Goal: Task Accomplishment & Management: Complete application form

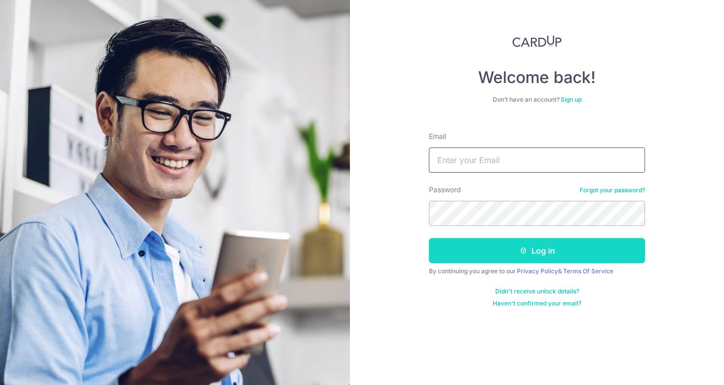
type input "[EMAIL_ADDRESS][DOMAIN_NAME]"
click at [535, 246] on button "Log in" at bounding box center [537, 250] width 216 height 25
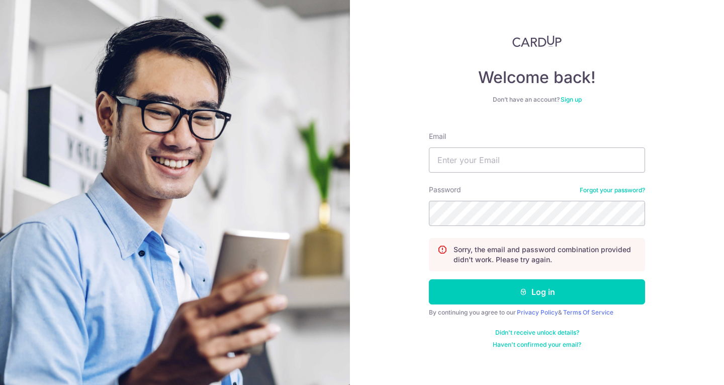
type input "[EMAIL_ADDRESS][DOMAIN_NAME]"
click at [372, 209] on div "Welcome back! Don’t have an account? Sign up Email [EMAIL_ADDRESS][DOMAIN_NAME]…" at bounding box center [537, 192] width 374 height 385
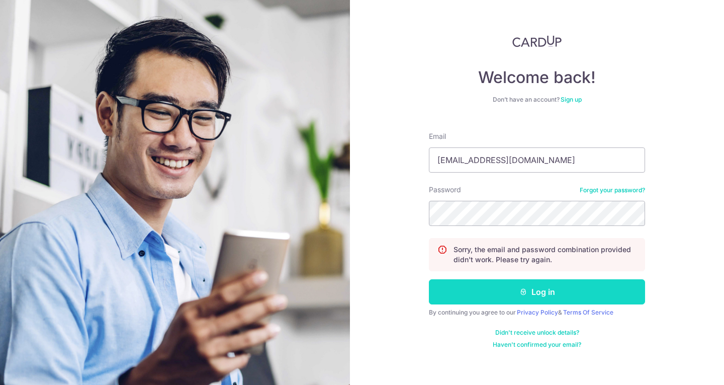
drag, startPoint x: 604, startPoint y: 295, endPoint x: 620, endPoint y: 292, distance: 16.4
click at [604, 295] on button "Log in" at bounding box center [537, 291] width 216 height 25
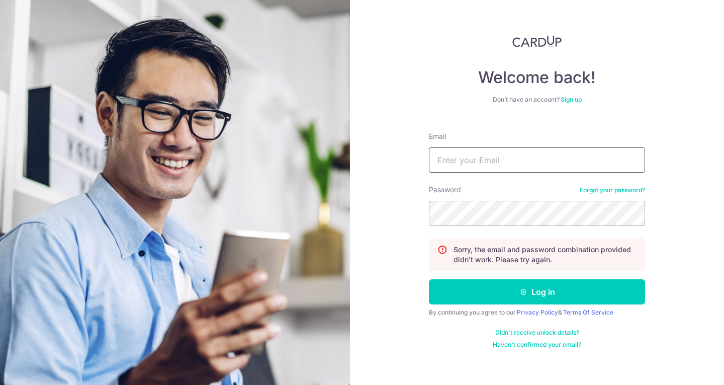
type input "[EMAIL_ADDRESS][DOMAIN_NAME]"
click at [279, 230] on section "Welcome back! Don’t have an account? Sign up Email zhimin.k@giftly.com.sg Passw…" at bounding box center [362, 192] width 724 height 385
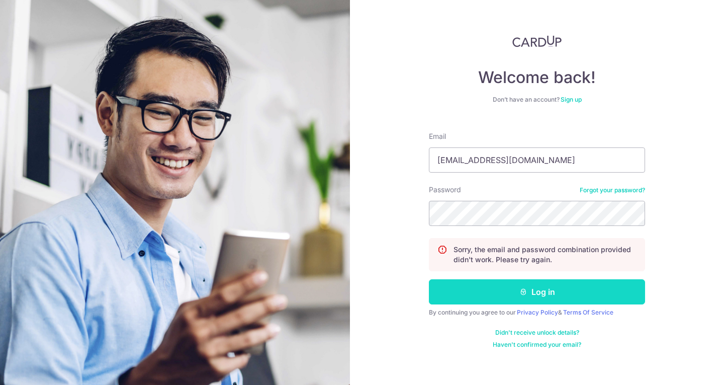
click at [555, 294] on button "Log in" at bounding box center [537, 291] width 216 height 25
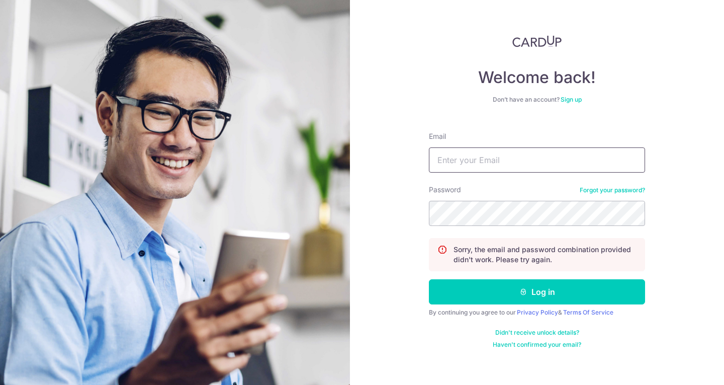
type input "[EMAIL_ADDRESS][DOMAIN_NAME]"
click at [345, 188] on section "Welcome back! Don’t have an account? Sign up Email [EMAIL_ADDRESS][DOMAIN_NAME]…" at bounding box center [362, 192] width 724 height 385
click at [193, 189] on section "Welcome back! Don’t have an account? Sign up Email [EMAIL_ADDRESS][DOMAIN_NAME]…" at bounding box center [362, 192] width 724 height 385
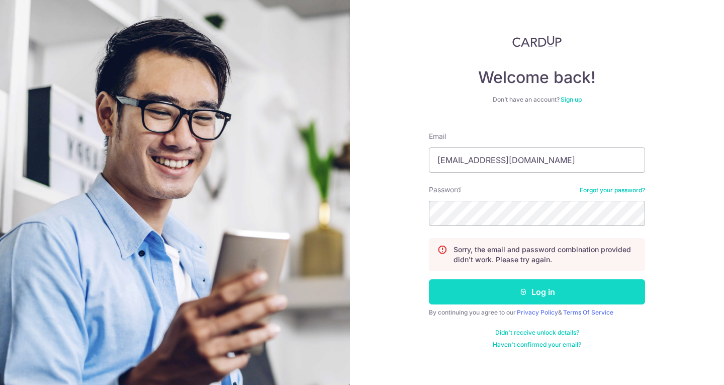
drag, startPoint x: 557, startPoint y: 297, endPoint x: 591, endPoint y: 296, distance: 34.2
click at [557, 297] on button "Log in" at bounding box center [537, 291] width 216 height 25
type input "[EMAIL_ADDRESS][DOMAIN_NAME]"
click at [541, 293] on button "Log in" at bounding box center [537, 291] width 216 height 25
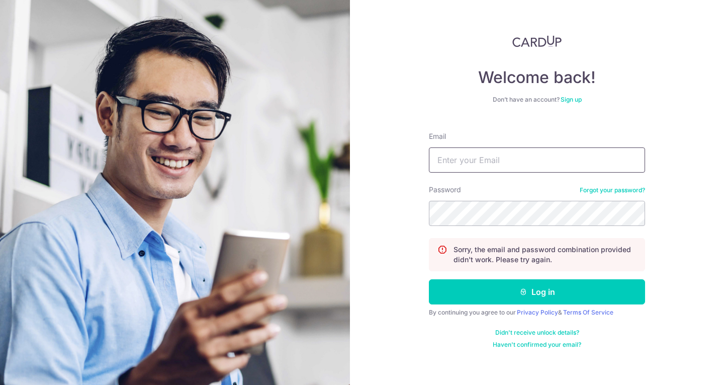
type input "[EMAIL_ADDRESS][DOMAIN_NAME]"
click at [324, 219] on section "Welcome back! Don’t have an account? Sign up Email zhimin.k@giftly.com.sg Passw…" at bounding box center [362, 192] width 724 height 385
click at [208, 210] on section "Welcome back! Don’t have an account? Sign up Email zhimin.k@giftly.com.sg Passw…" at bounding box center [362, 192] width 724 height 385
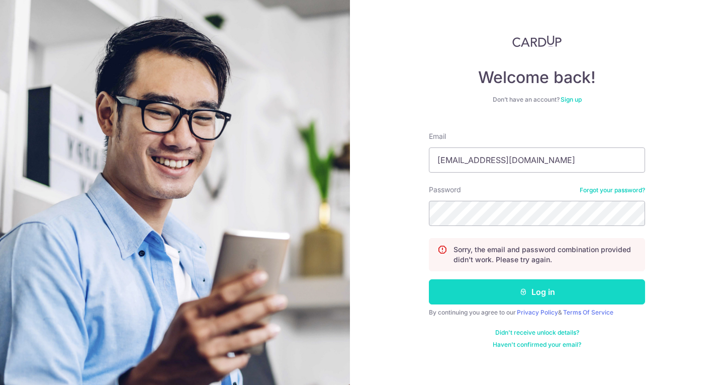
click at [473, 294] on button "Log in" at bounding box center [537, 291] width 216 height 25
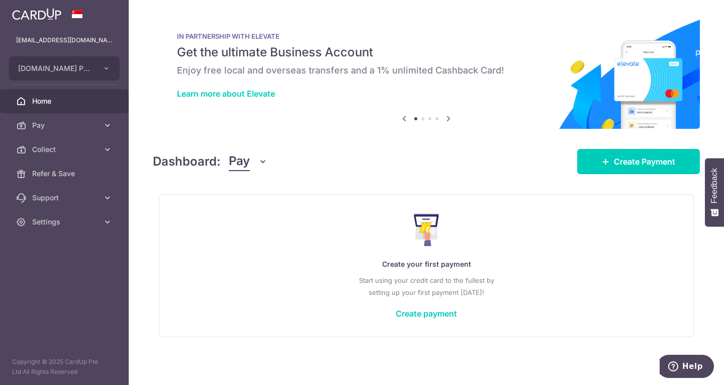
click at [72, 142] on div at bounding box center [365, 194] width 731 height 389
click at [598, 161] on link "Create Payment" at bounding box center [638, 161] width 123 height 25
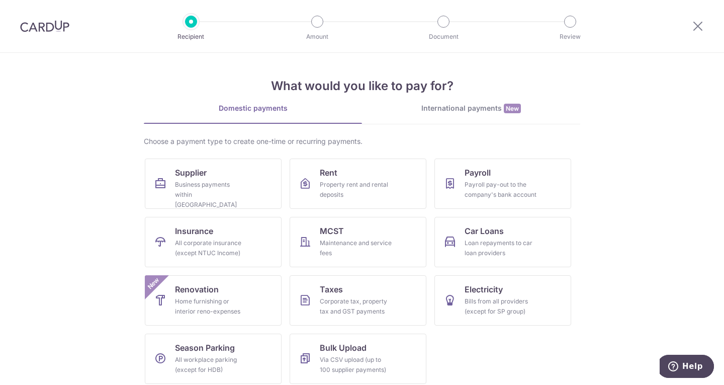
click at [426, 107] on div "International payments New" at bounding box center [471, 108] width 218 height 11
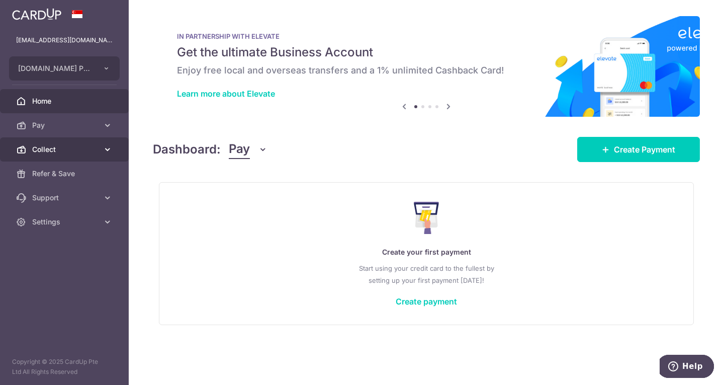
click at [81, 152] on span "Collect" at bounding box center [65, 149] width 66 height 10
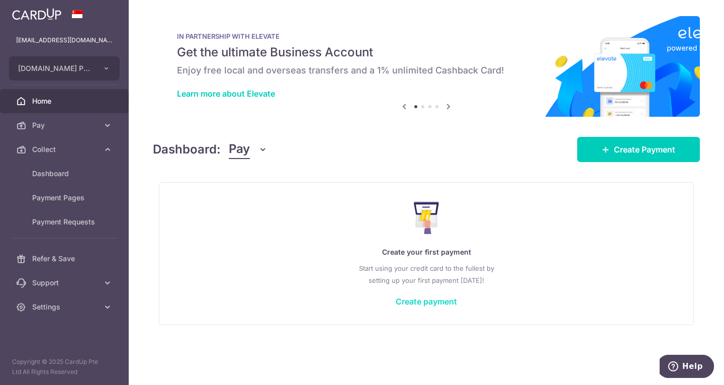
click at [444, 303] on link "Create payment" at bounding box center [426, 301] width 61 height 10
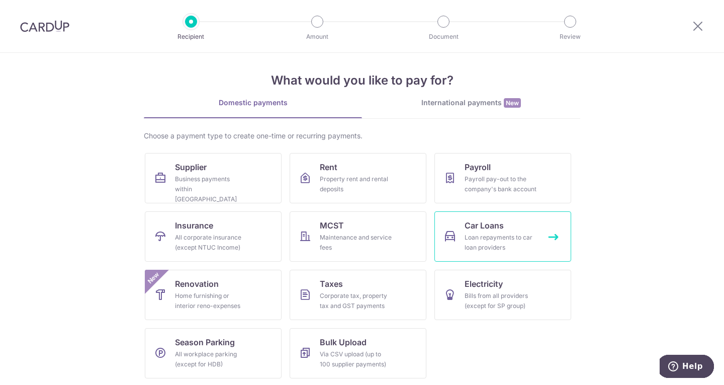
scroll to position [7, 0]
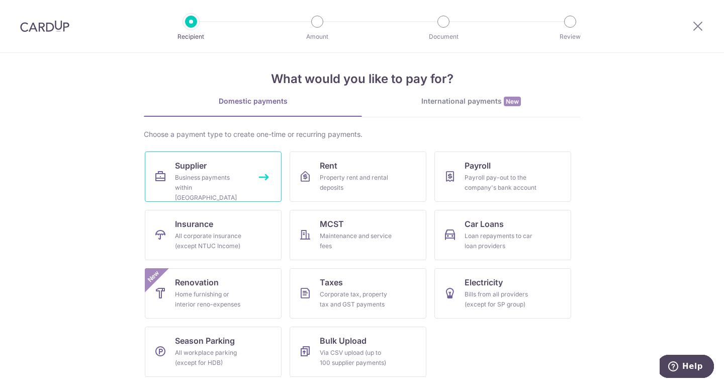
click at [207, 180] on div "Business payments within Singapore" at bounding box center [211, 187] width 72 height 30
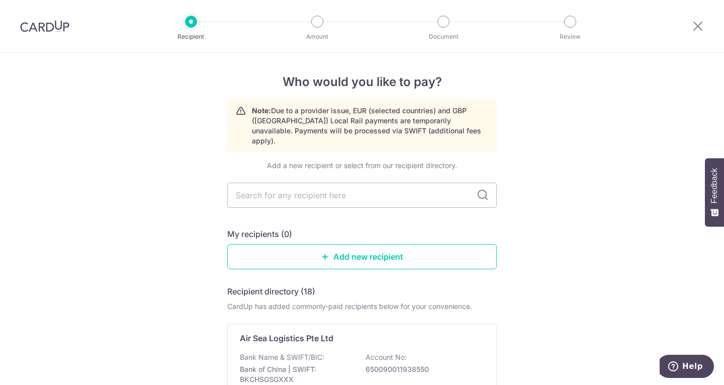
click at [325, 182] on input "text" at bounding box center [361, 194] width 269 height 25
click at [406, 246] on link "Add new recipient" at bounding box center [361, 256] width 269 height 25
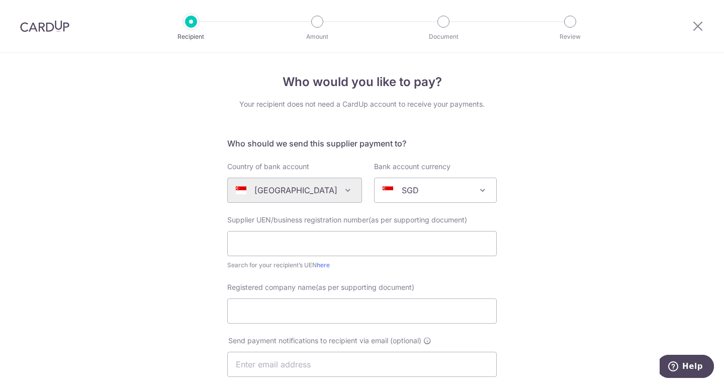
click at [52, 28] on img at bounding box center [44, 26] width 49 height 12
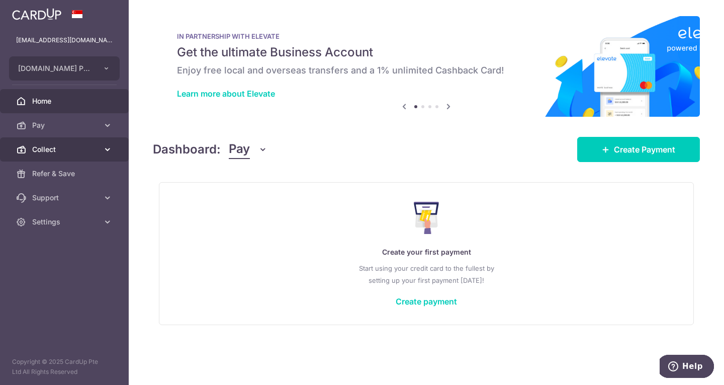
click at [97, 146] on span "Collect" at bounding box center [65, 149] width 66 height 10
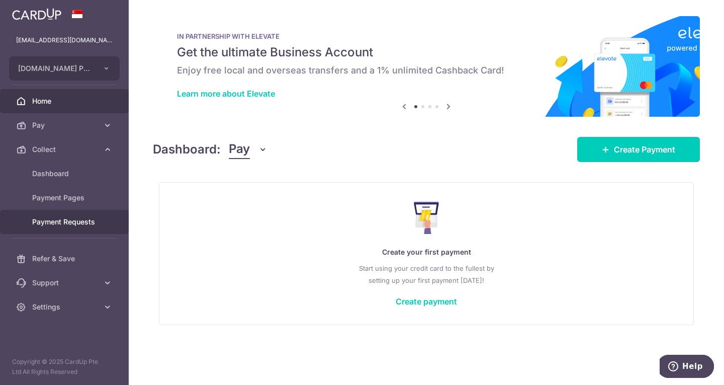
click at [82, 224] on span "Payment Requests" at bounding box center [65, 222] width 66 height 10
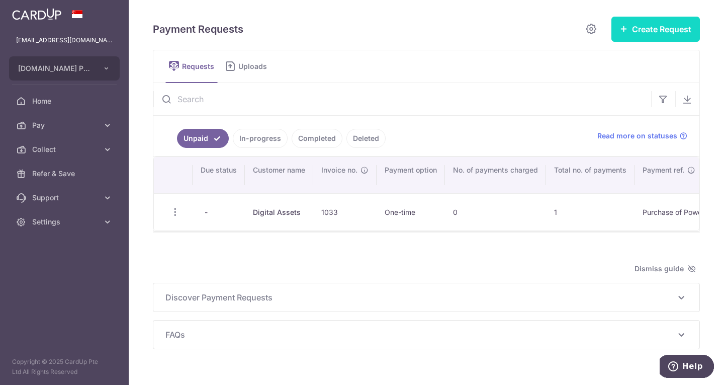
click at [643, 29] on button "Create Request" at bounding box center [655, 29] width 88 height 25
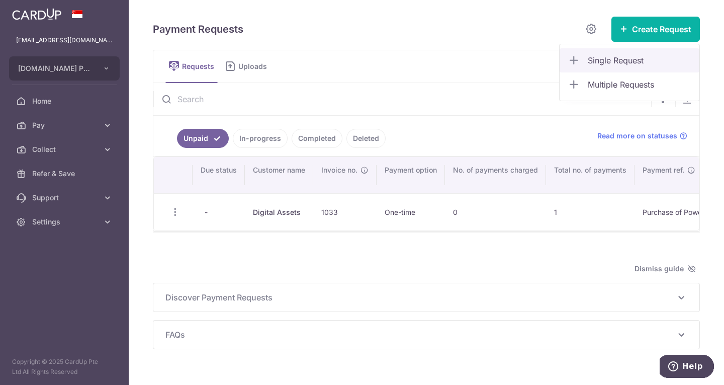
click at [598, 62] on span "Single Request" at bounding box center [640, 60] width 104 height 12
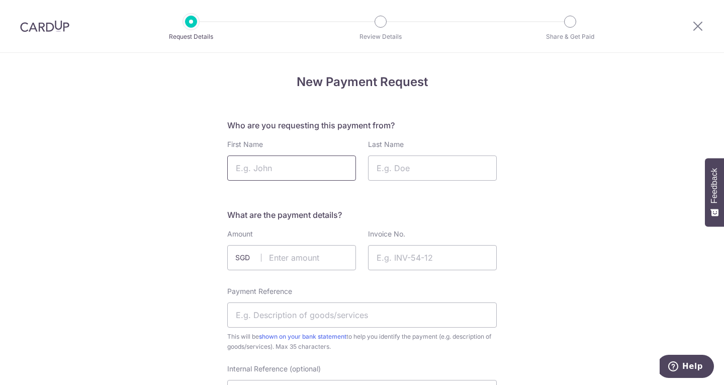
click at [288, 163] on input "First Name" at bounding box center [291, 167] width 129 height 25
paste input "[PERSON_NAME]"
click at [237, 167] on input "[PERSON_NAME]" at bounding box center [291, 167] width 129 height 25
type input "[PERSON_NAME]"
click at [326, 259] on input "text" at bounding box center [291, 257] width 129 height 25
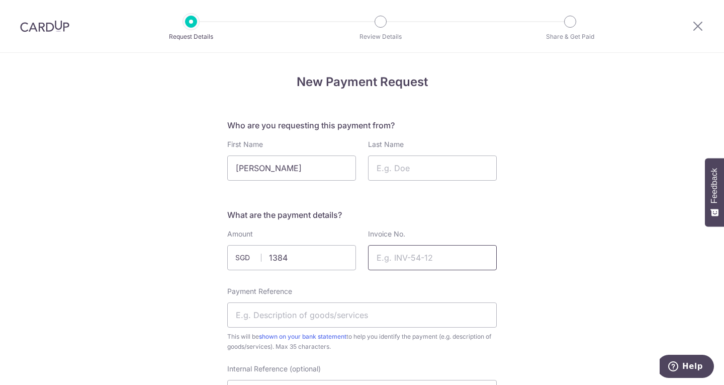
type input "1384.00"
click at [418, 252] on input "Invoice No." at bounding box center [432, 257] width 129 height 25
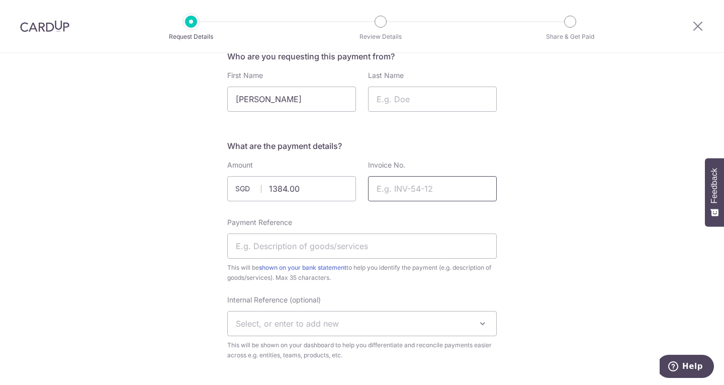
scroll to position [101, 0]
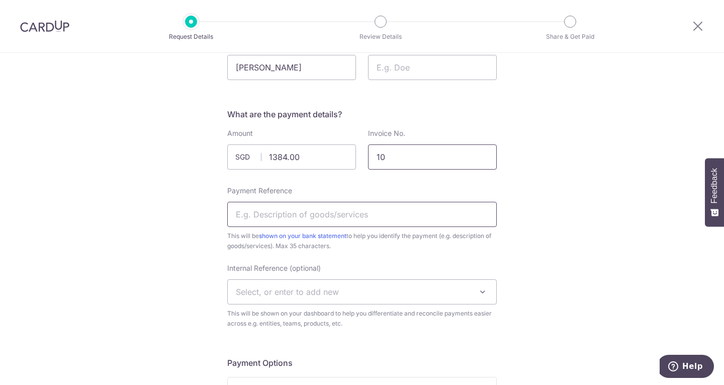
type input "10"
click at [359, 210] on input "Payment Reference" at bounding box center [361, 214] width 269 height 25
drag, startPoint x: 289, startPoint y: 213, endPoint x: 374, endPoint y: 213, distance: 86.0
click at [374, 213] on input "Purchase of Powerbanksk" at bounding box center [361, 214] width 269 height 25
type input "Purchase of Pens"
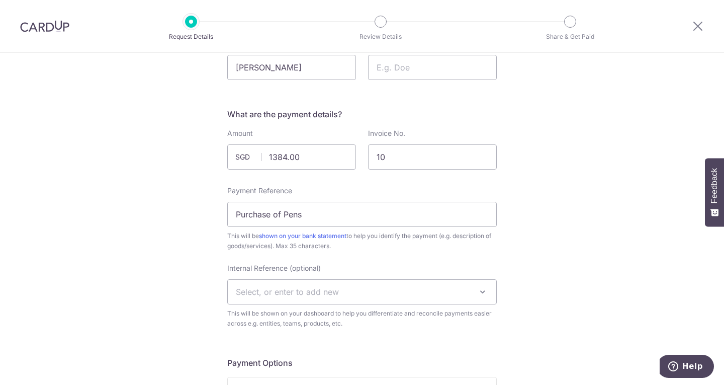
click at [380, 247] on span "This will be shown on your bank statement to help you identify the payment (e.g…" at bounding box center [361, 241] width 269 height 20
click at [364, 293] on span "Select, or enter to add new" at bounding box center [362, 291] width 268 height 24
click at [442, 153] on input "10" at bounding box center [432, 156] width 129 height 25
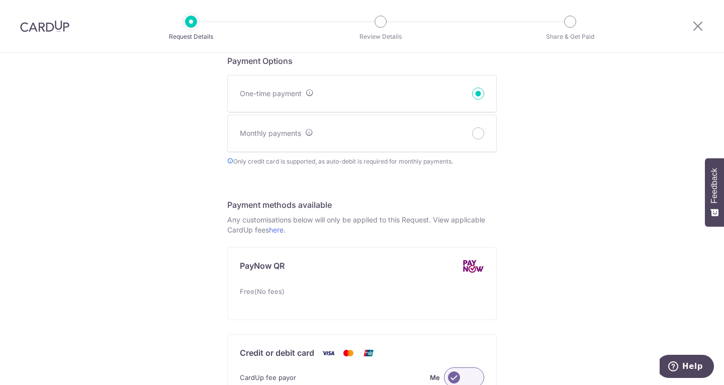
scroll to position [553, 0]
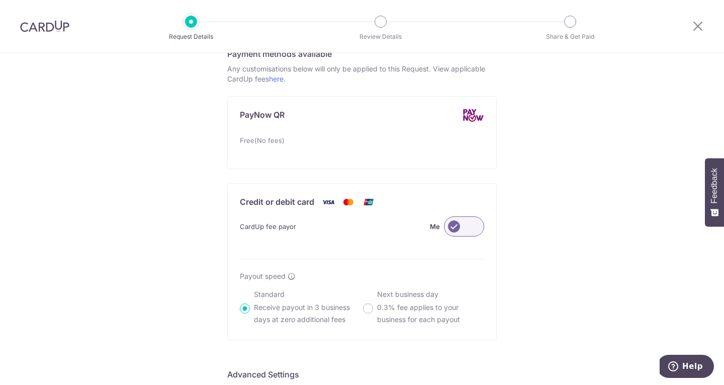
click at [475, 225] on label at bounding box center [464, 226] width 40 height 20
click at [0, 0] on input "Me" at bounding box center [0, 0] width 0 height 0
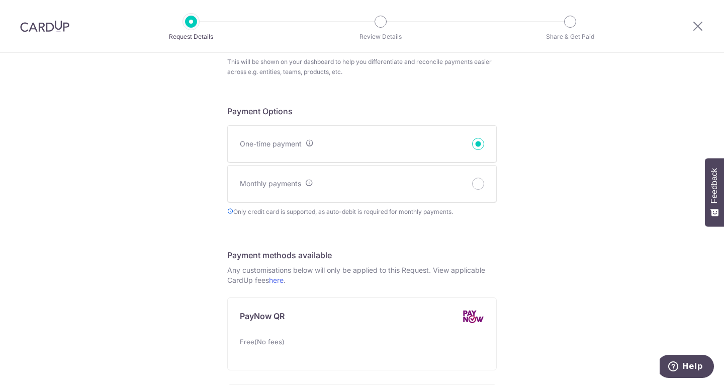
scroll to position [151, 0]
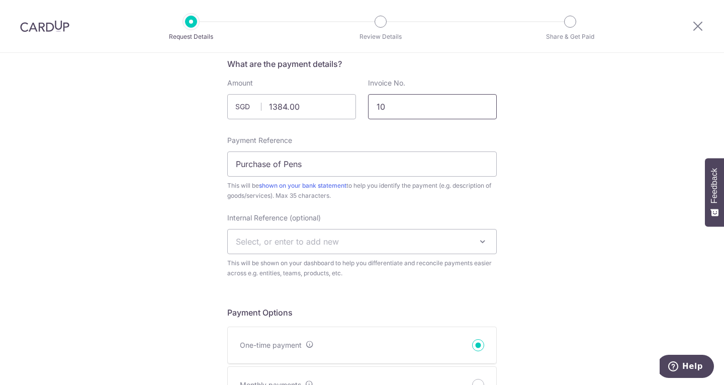
click at [423, 94] on input "10" at bounding box center [432, 106] width 129 height 25
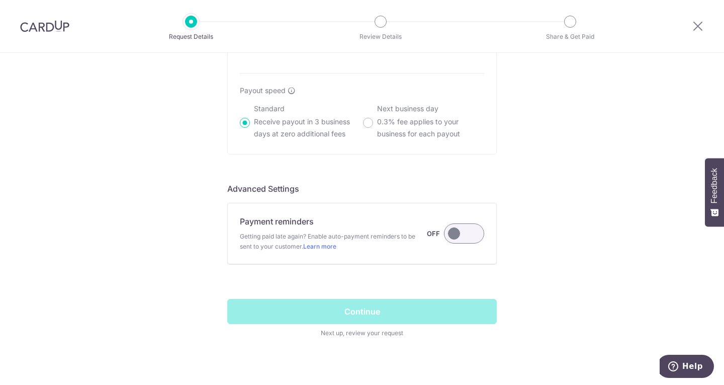
scroll to position [751, 0]
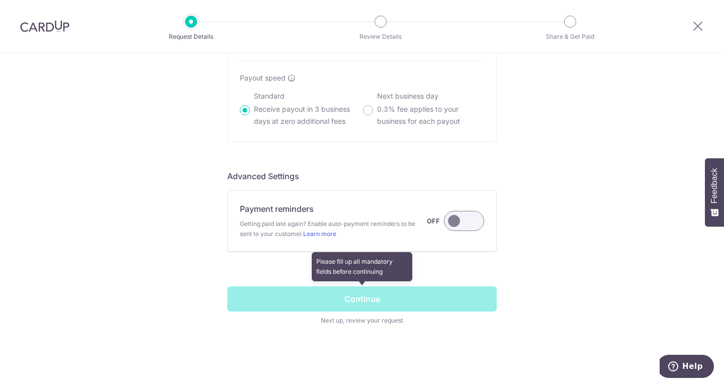
type input "1038"
click at [386, 290] on span at bounding box center [361, 305] width 269 height 39
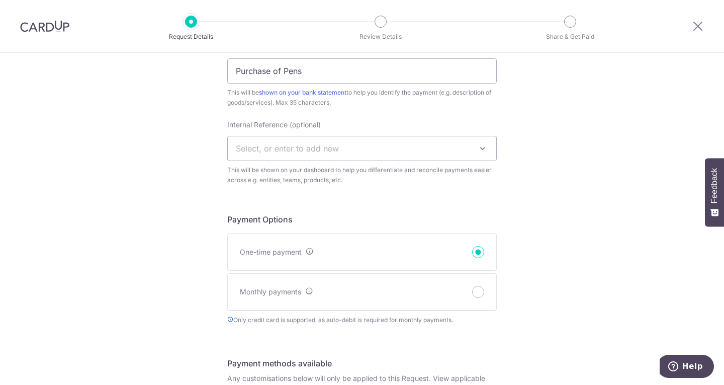
scroll to position [198, 0]
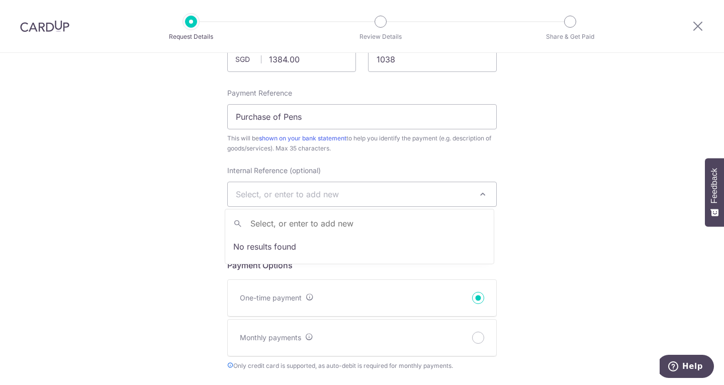
click at [440, 197] on span "Select, or enter to add new" at bounding box center [362, 194] width 268 height 24
click at [418, 248] on li "No results found" at bounding box center [359, 246] width 268 height 26
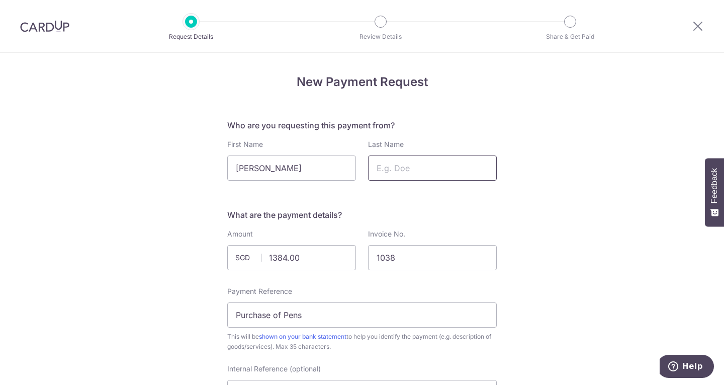
click at [429, 162] on input "Last Name" at bounding box center [432, 167] width 129 height 25
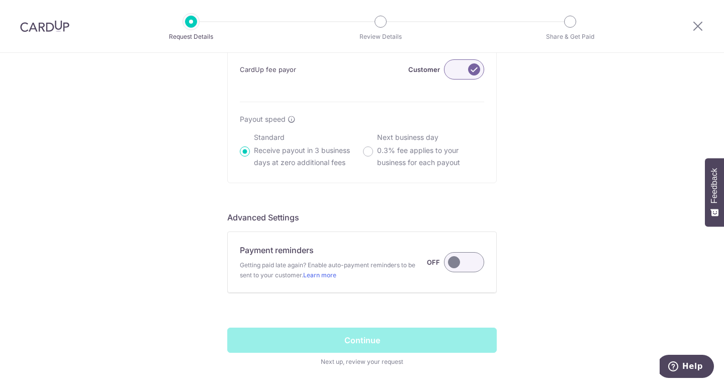
scroll to position [751, 0]
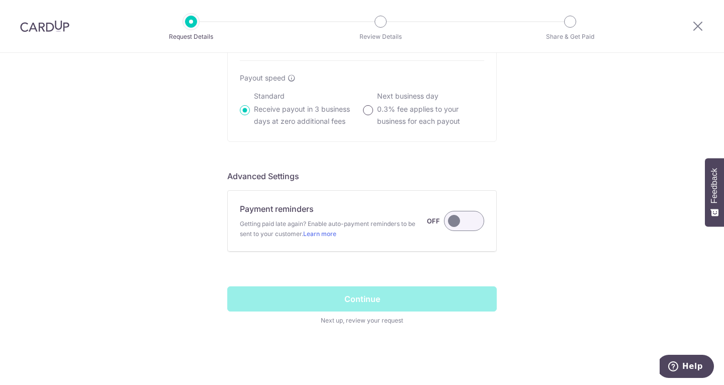
drag, startPoint x: 367, startPoint y: 112, endPoint x: 362, endPoint y: 113, distance: 5.6
click at [367, 112] on input "Next business day 0.3% fee applies to your business for each payout" at bounding box center [368, 110] width 10 height 10
radio input "true"
click at [244, 109] on input "Standard Receive payout in 3 business days at zero additional fees" at bounding box center [245, 110] width 10 height 10
radio input "true"
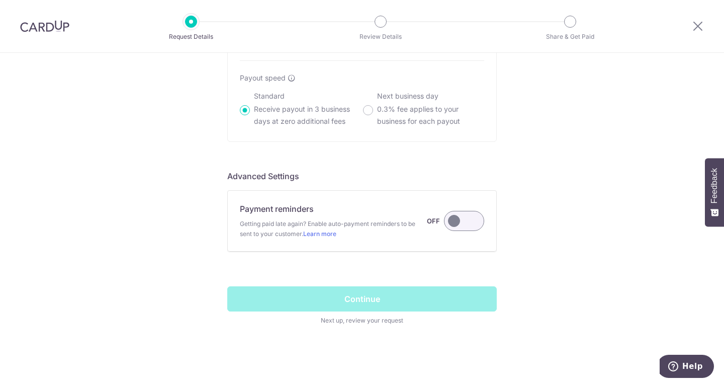
click at [456, 220] on label at bounding box center [464, 221] width 40 height 20
click at [0, 0] on input "Payment reminders Getting paid late again? Enable auto-payment reminders to be …" at bounding box center [0, 0] width 0 height 0
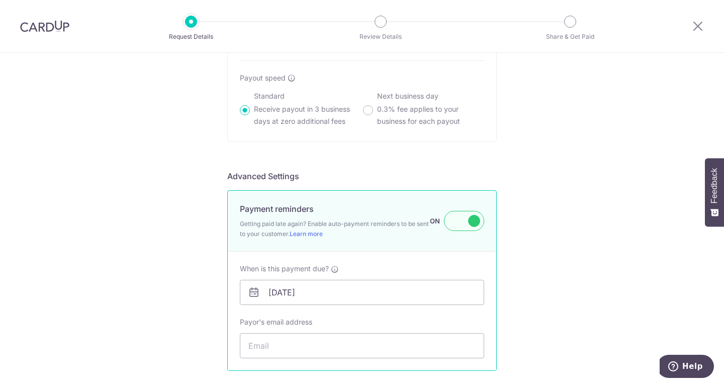
click at [446, 222] on label at bounding box center [464, 221] width 40 height 20
click at [0, 0] on input "Payment reminders Getting paid late again? Enable auto-payment reminders to be …" at bounding box center [0, 0] width 0 height 0
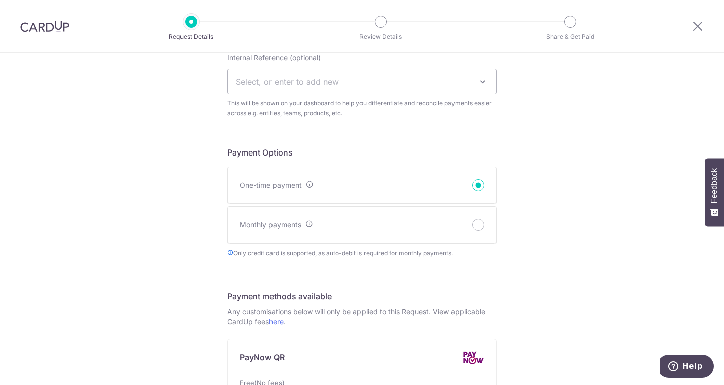
scroll to position [299, 0]
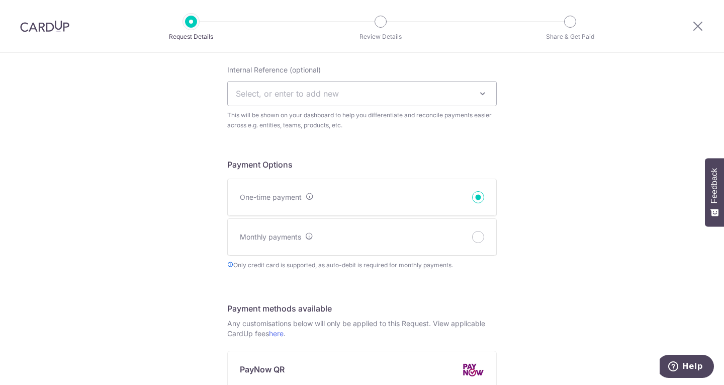
click at [472, 242] on div at bounding box center [478, 237] width 12 height 12
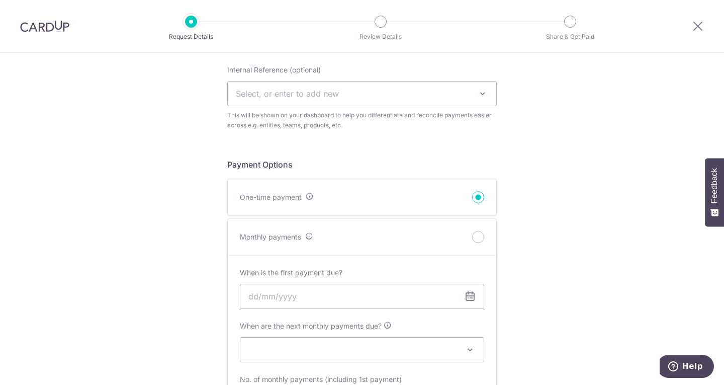
click at [473, 200] on input "One-time payment" at bounding box center [478, 197] width 12 height 12
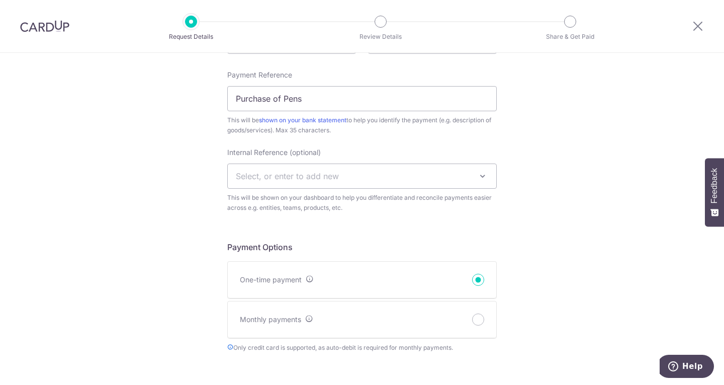
scroll to position [148, 0]
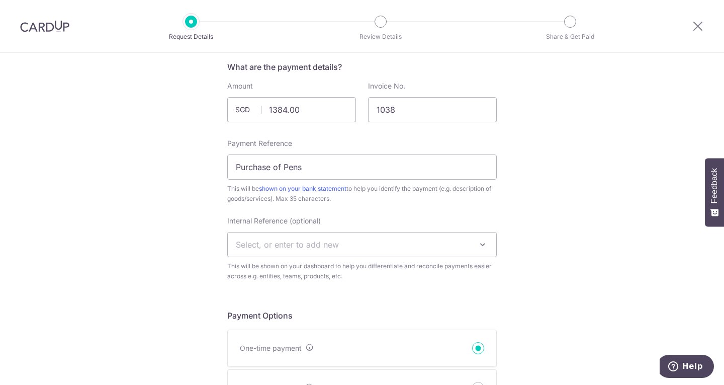
click at [460, 243] on span "Select, or enter to add new" at bounding box center [362, 244] width 268 height 24
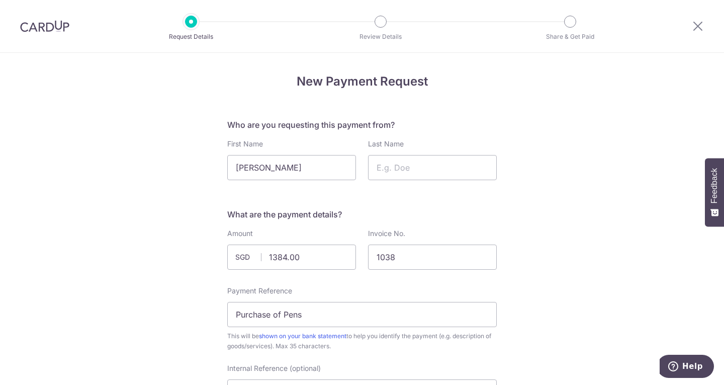
scroll to position [0, 0]
click at [440, 170] on input "Last Name" at bounding box center [432, 167] width 129 height 25
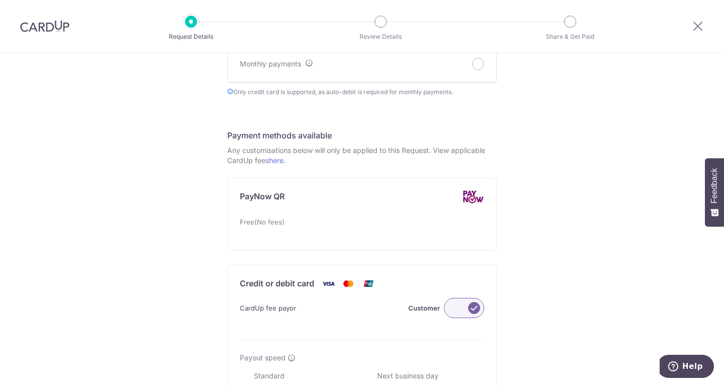
scroll to position [751, 0]
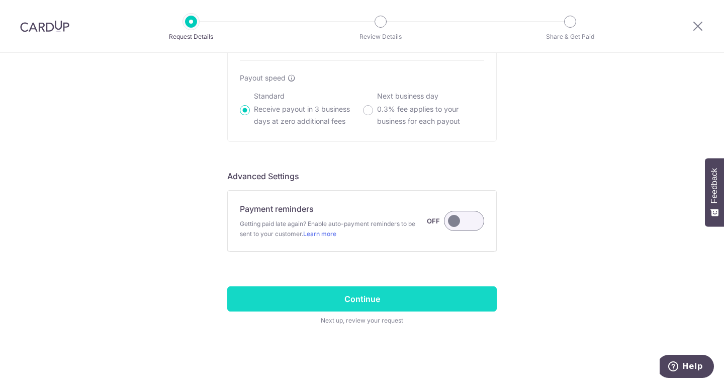
type input "[PERSON_NAME]"
click at [435, 308] on input "Continue" at bounding box center [361, 298] width 269 height 25
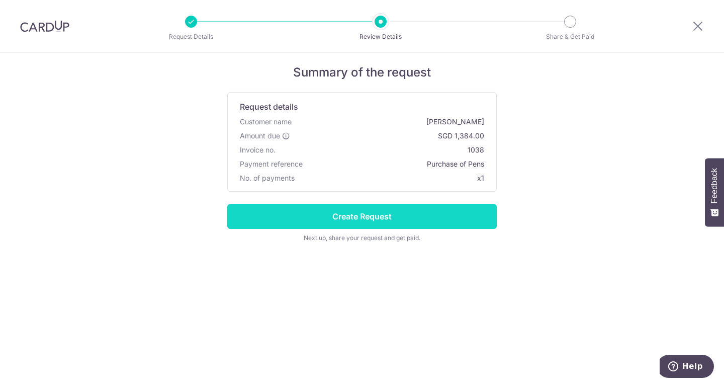
click at [387, 210] on input "Create Request" at bounding box center [361, 216] width 269 height 25
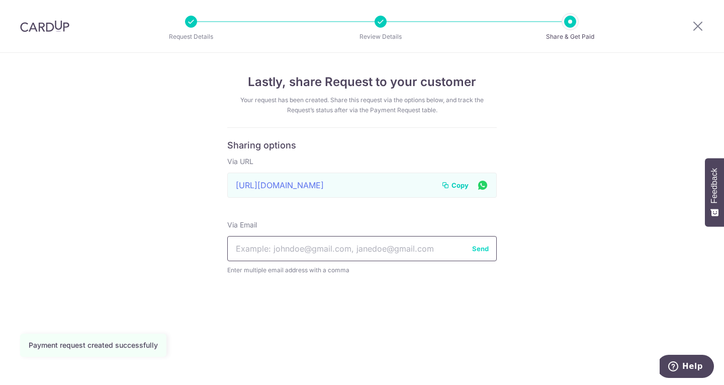
click at [435, 250] on input "text" at bounding box center [361, 248] width 269 height 25
paste input "[PERSON_NAME][EMAIL_ADDRESS][DOMAIN_NAME]"
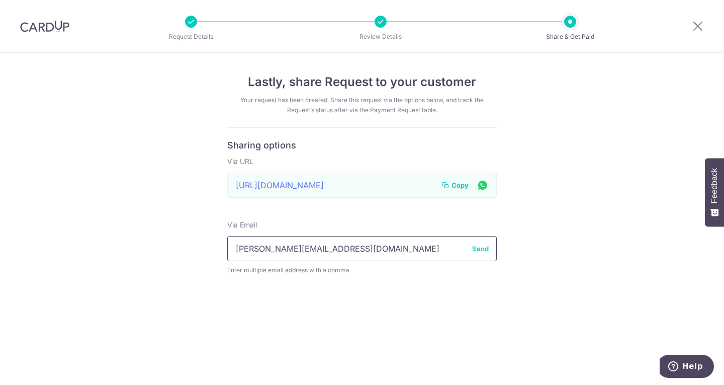
type input "[PERSON_NAME][EMAIL_ADDRESS][DOMAIN_NAME]"
click at [478, 250] on button "Send" at bounding box center [480, 248] width 17 height 10
click at [464, 187] on span "Copy" at bounding box center [459, 185] width 17 height 10
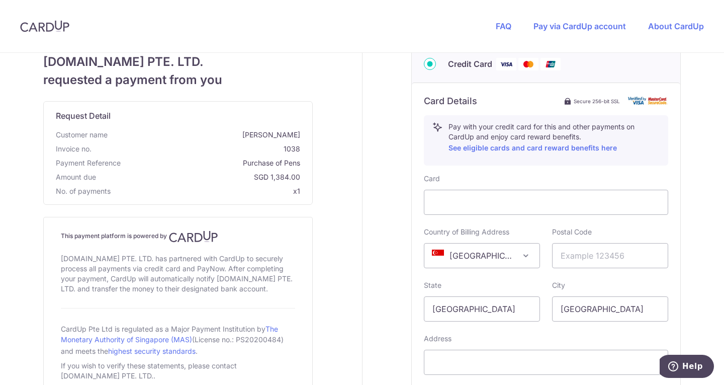
scroll to position [477, 0]
